Goal: Task Accomplishment & Management: Manage account settings

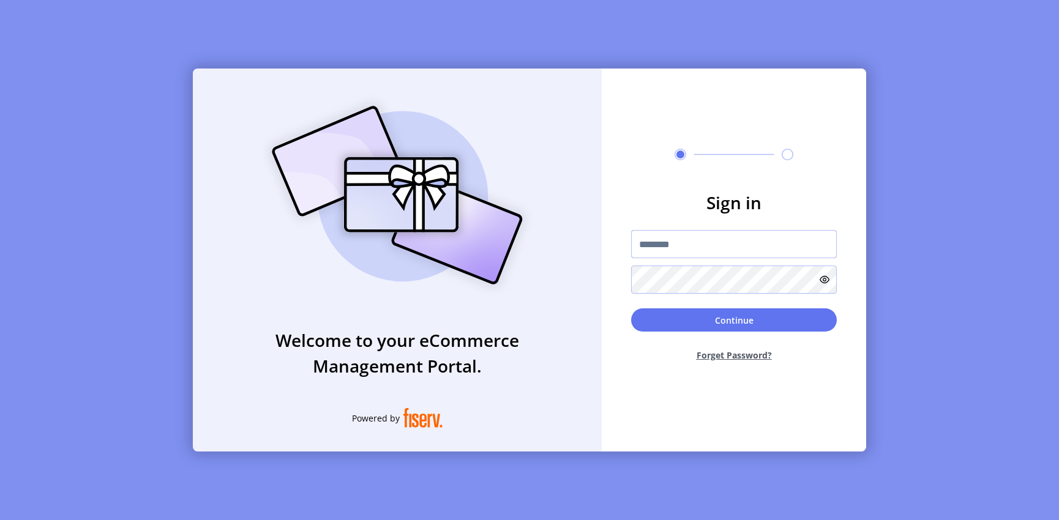
click at [678, 252] on input "text" at bounding box center [734, 244] width 206 height 28
type input "**********"
click at [631, 309] on button "Continue" at bounding box center [734, 320] width 206 height 23
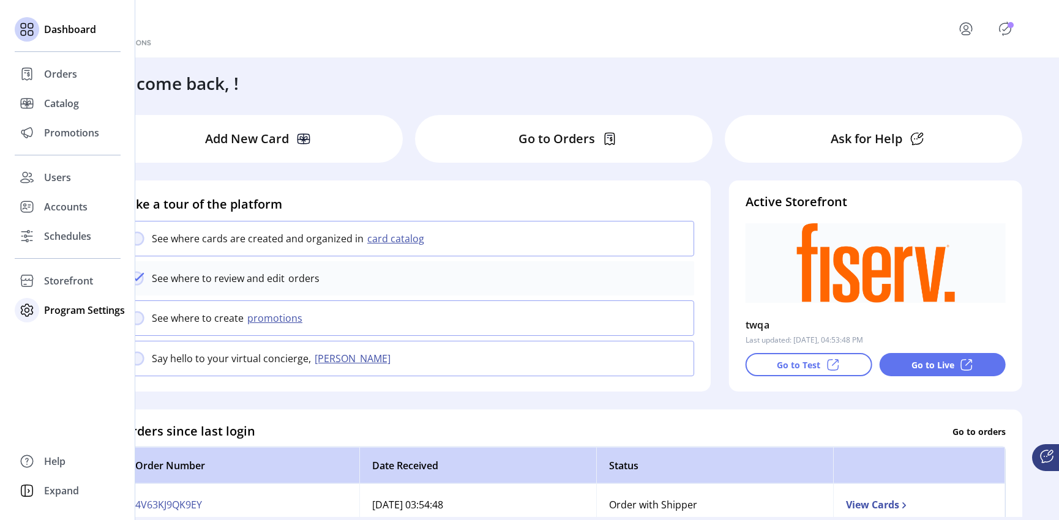
click at [45, 305] on span "Program Settings" at bounding box center [84, 310] width 81 height 15
click at [66, 334] on span "Templates" at bounding box center [68, 335] width 48 height 15
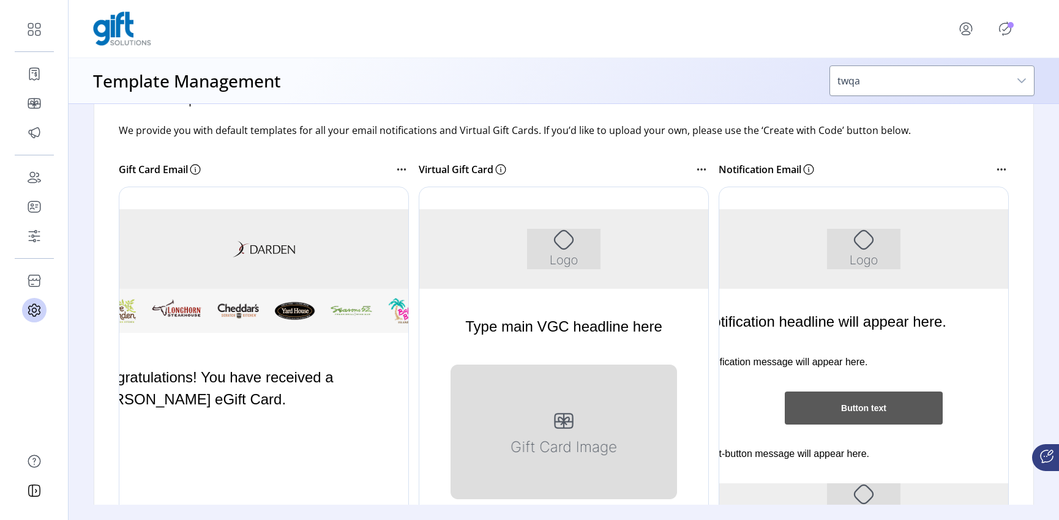
scroll to position [354, 0]
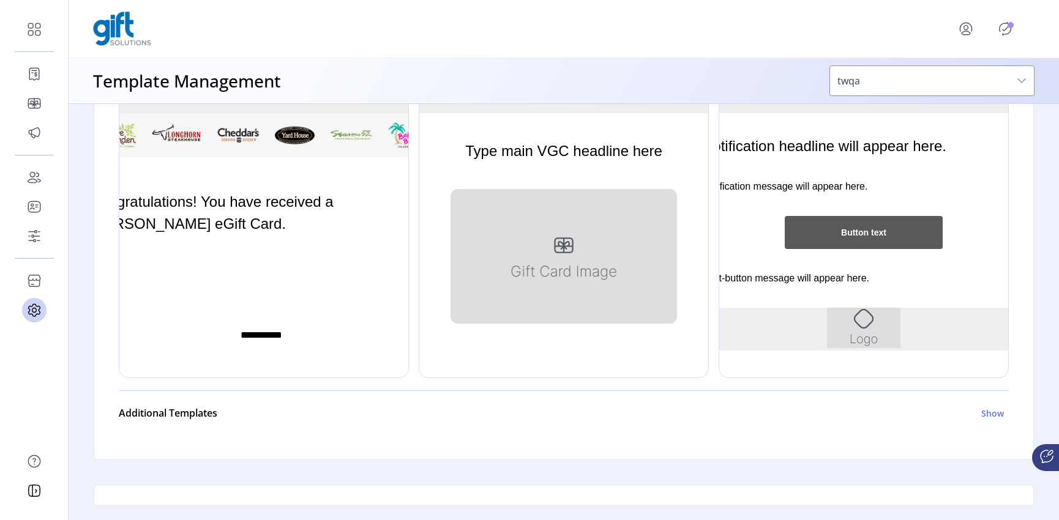
click at [225, 203] on div at bounding box center [264, 194] width 290 height 367
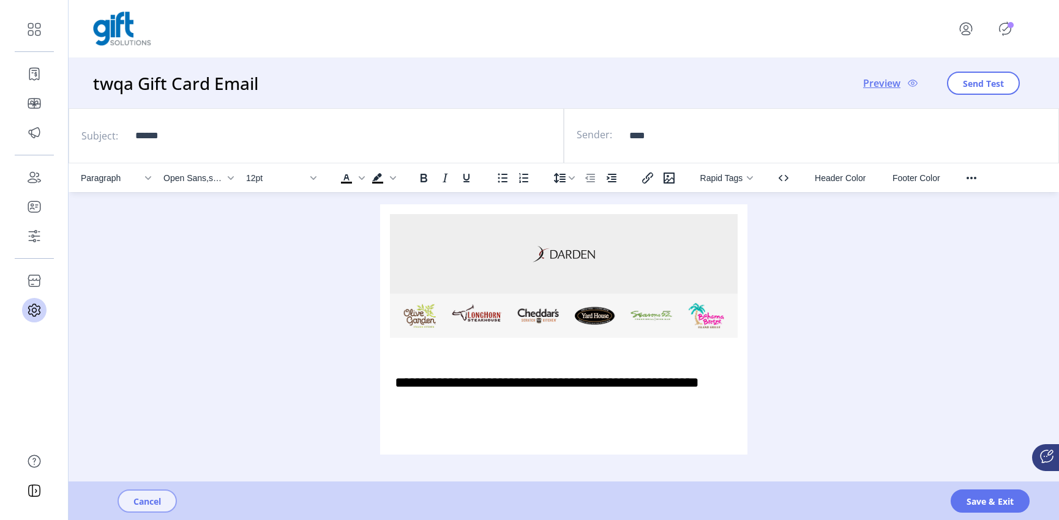
click at [141, 500] on span "Cancel" at bounding box center [147, 501] width 28 height 13
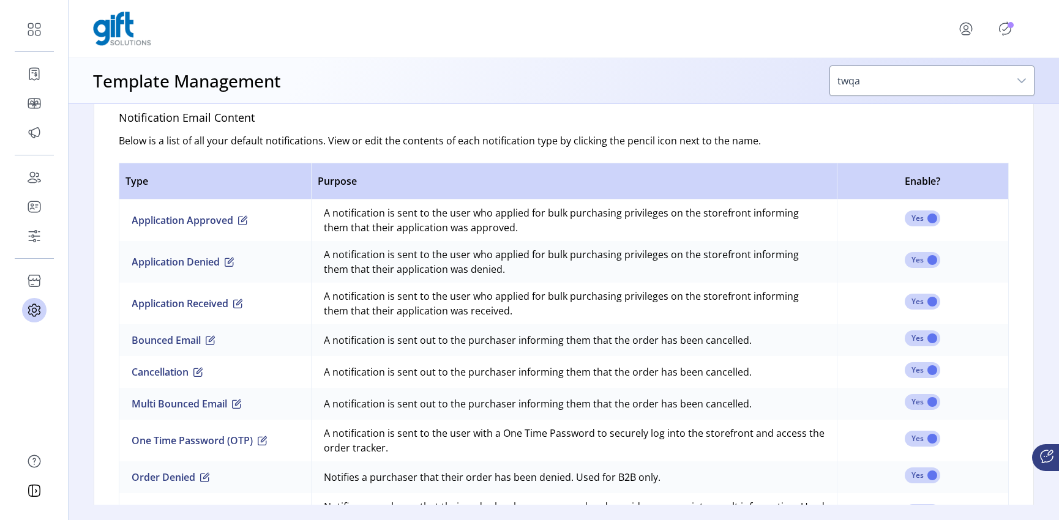
scroll to position [817, 0]
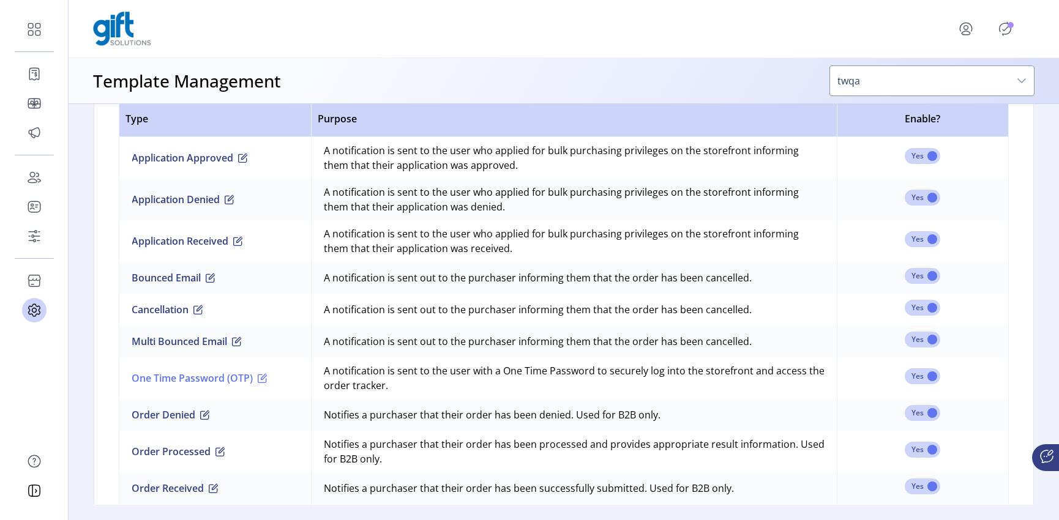
click at [176, 375] on button "One Time Password (OTP)" at bounding box center [200, 378] width 136 height 15
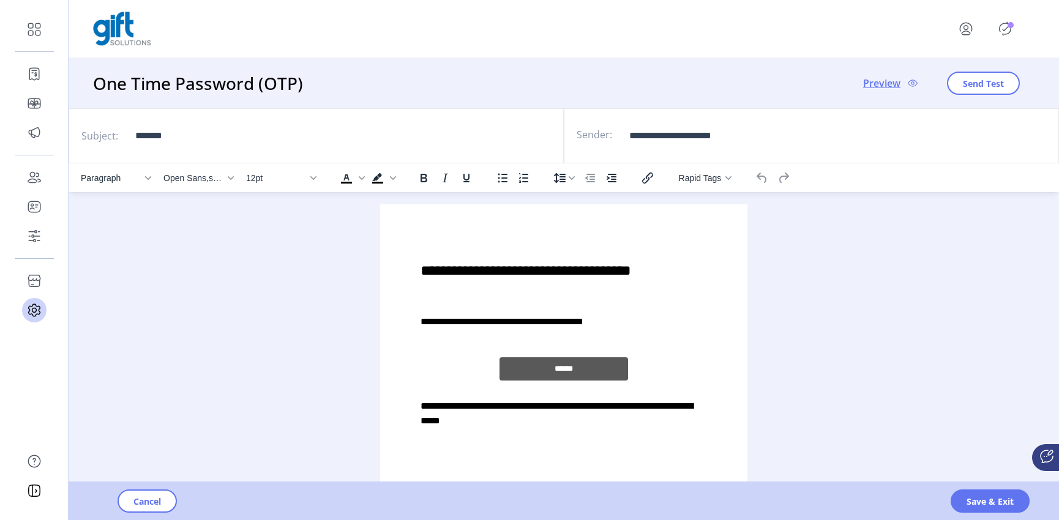
click at [658, 320] on p "**********" at bounding box center [564, 322] width 287 height 15
click at [971, 498] on span "Save & Exit" at bounding box center [990, 501] width 47 height 13
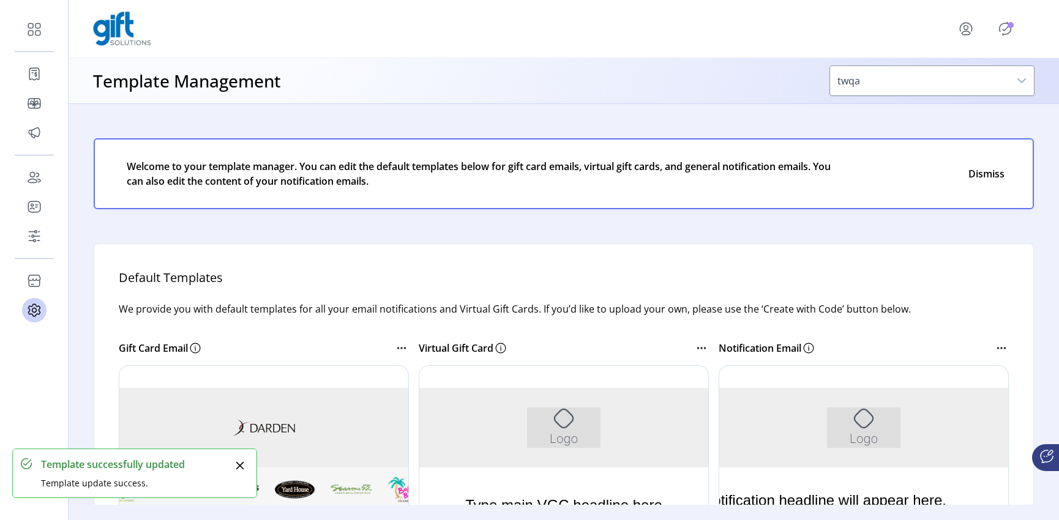
click at [1011, 28] on icon "Publisher Panel" at bounding box center [1005, 29] width 20 height 20
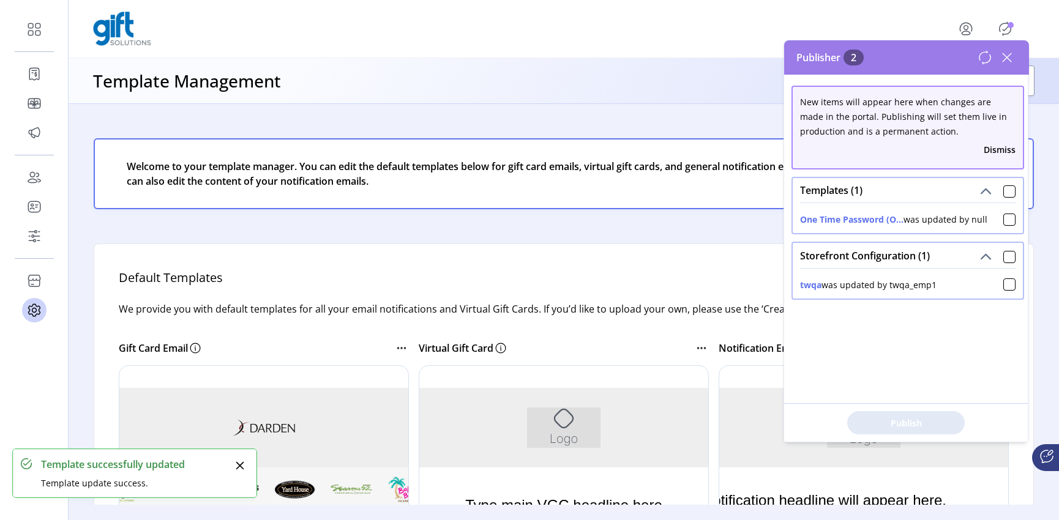
click at [1006, 31] on icon "Publisher Panel" at bounding box center [1005, 29] width 20 height 20
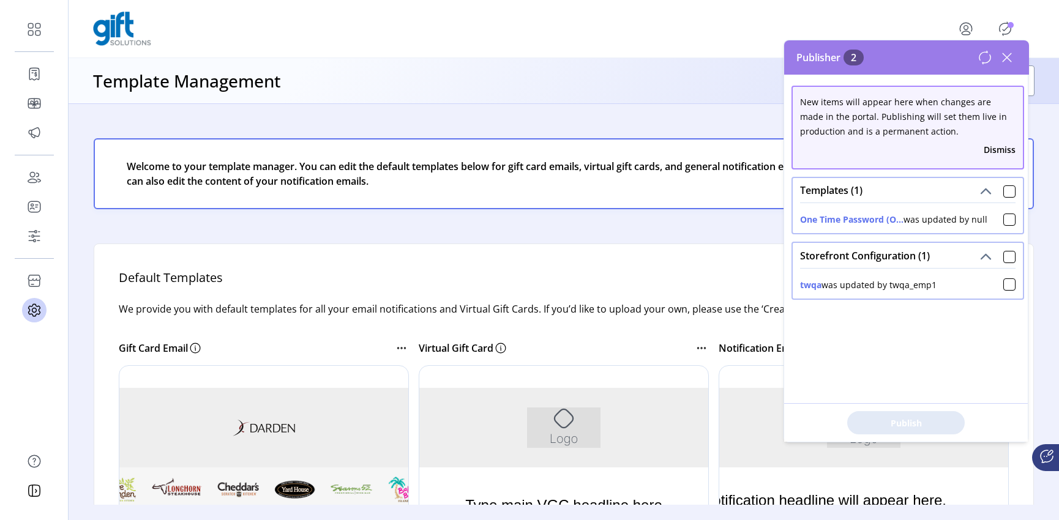
click at [1006, 31] on icon "Publisher Panel" at bounding box center [1005, 29] width 20 height 20
click at [1003, 218] on div at bounding box center [1009, 220] width 12 height 12
click at [912, 420] on span "Publish 1 Items" at bounding box center [906, 423] width 86 height 13
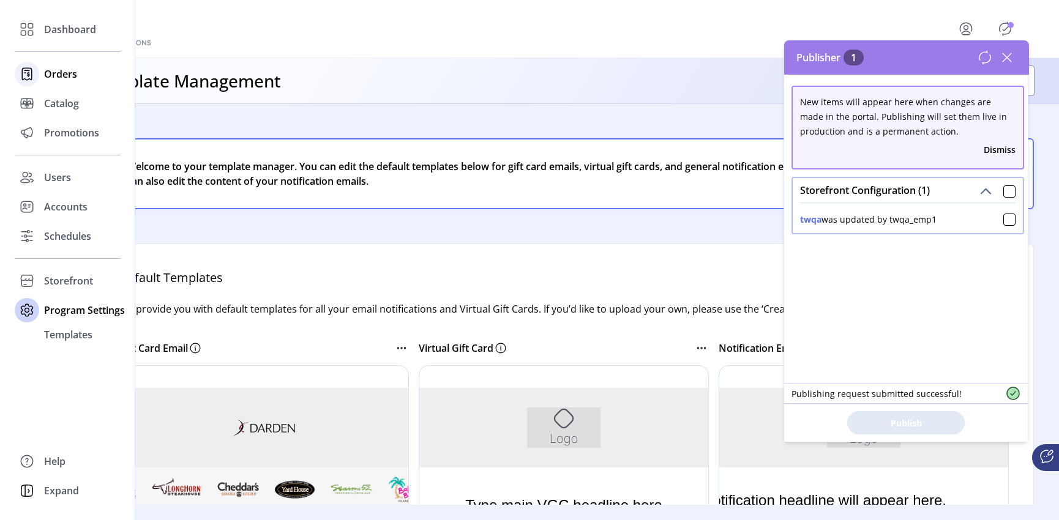
click at [52, 73] on span "Orders" at bounding box center [60, 74] width 33 height 15
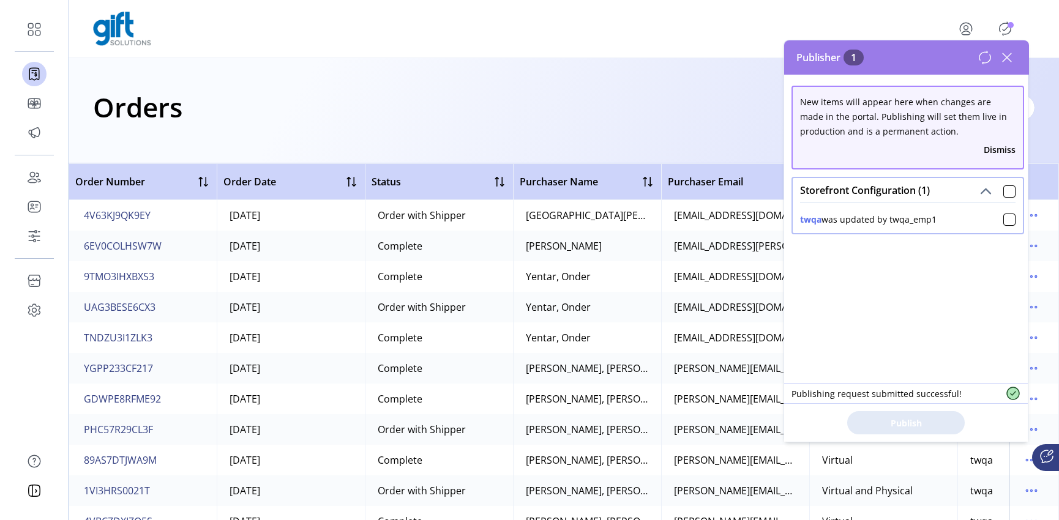
click at [1006, 56] on icon at bounding box center [1007, 57] width 9 height 9
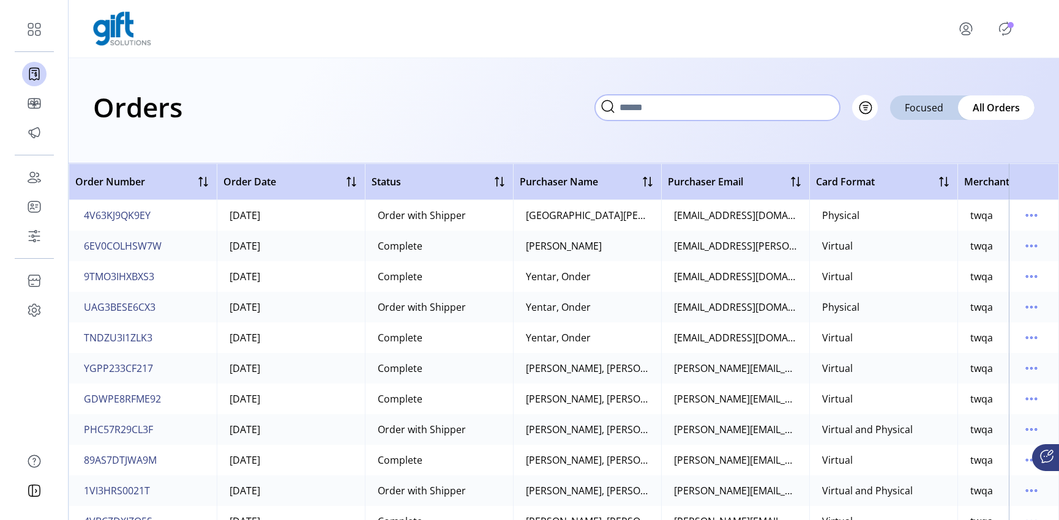
click at [822, 108] on input "text" at bounding box center [717, 108] width 245 height 26
type input "****"
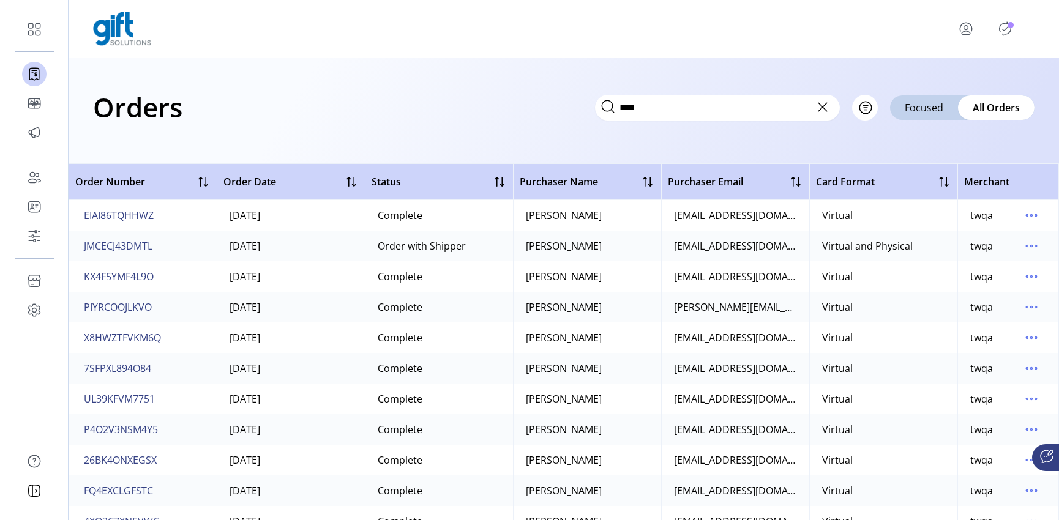
click at [110, 214] on span "EIAI86TQHHWZ" at bounding box center [119, 215] width 70 height 15
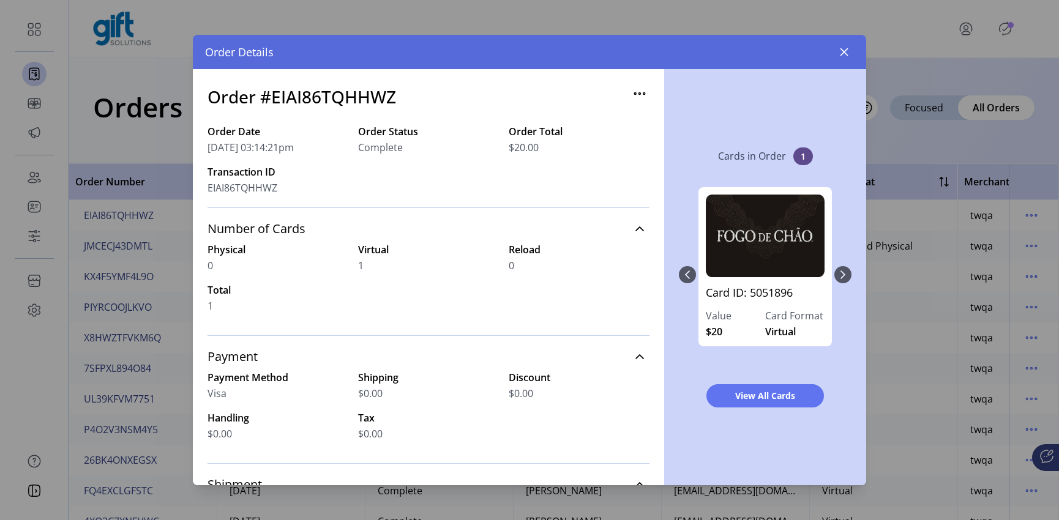
click at [295, 99] on h3 "Order #EIAI86TQHHWZ" at bounding box center [302, 97] width 189 height 26
copy h3 "EIAI86TQHHWZ"
